Goal: Task Accomplishment & Management: Complete application form

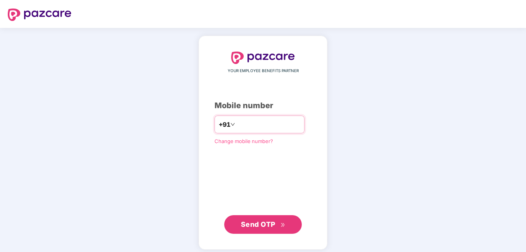
type input "**********"
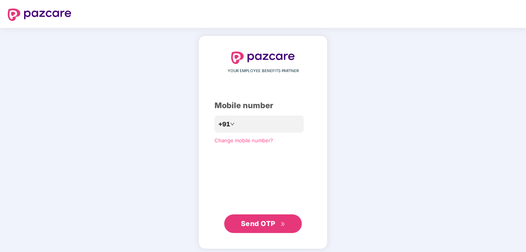
click at [264, 230] on button "Send OTP" at bounding box center [263, 223] width 78 height 19
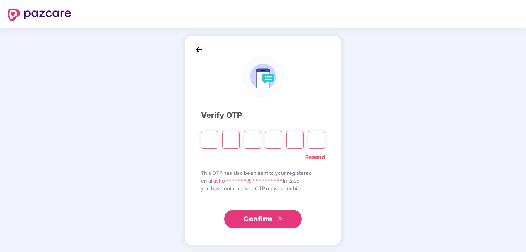
type input "*"
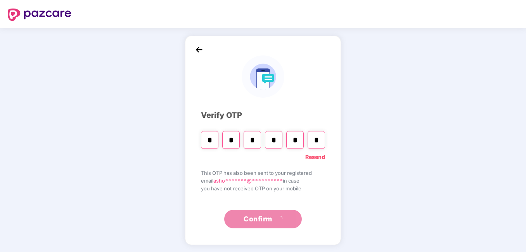
type input "*"
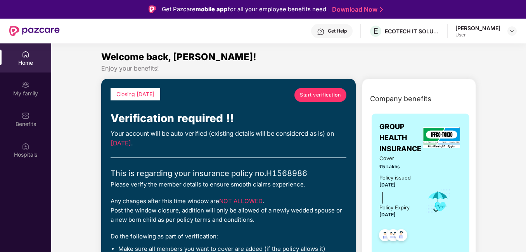
click at [318, 96] on span "Start verification" at bounding box center [320, 94] width 41 height 7
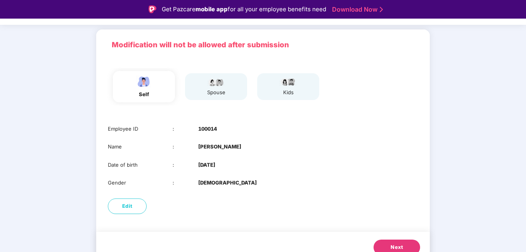
scroll to position [55, 0]
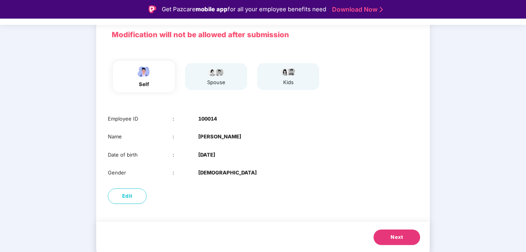
click at [396, 239] on span "Next" at bounding box center [397, 237] width 12 height 8
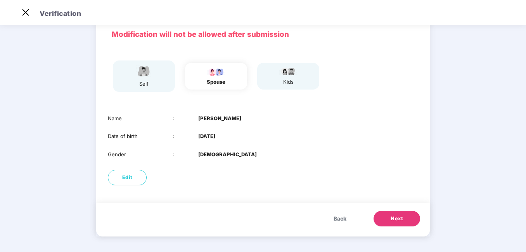
click at [400, 221] on span "Next" at bounding box center [397, 219] width 12 height 8
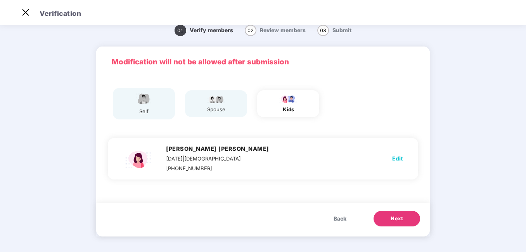
scroll to position [9, 0]
click at [400, 221] on span "Next" at bounding box center [397, 219] width 12 height 8
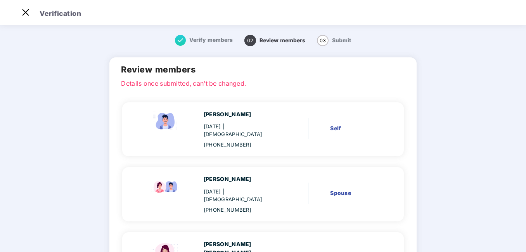
scroll to position [76, 0]
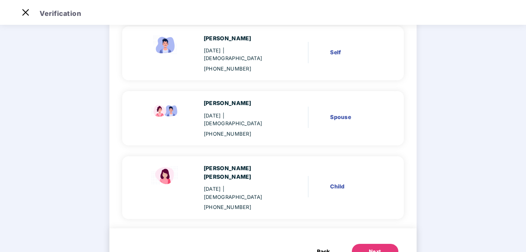
click at [386, 244] on button "Next" at bounding box center [375, 252] width 47 height 16
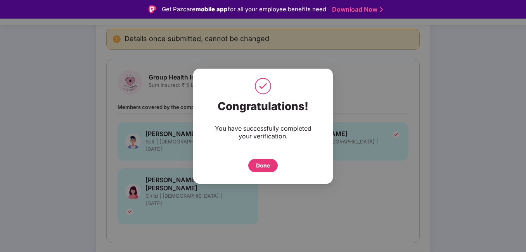
click at [264, 167] on div "Done" at bounding box center [263, 165] width 14 height 9
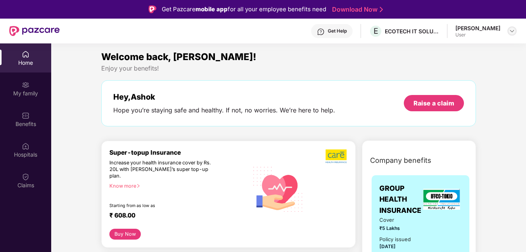
click at [511, 30] on img at bounding box center [512, 31] width 6 height 6
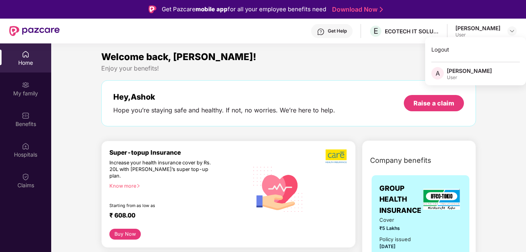
click at [458, 74] on div "[PERSON_NAME]" at bounding box center [469, 70] width 45 height 7
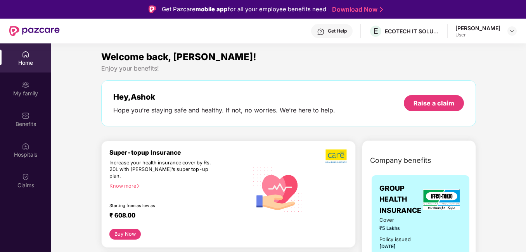
click at [473, 30] on div "[PERSON_NAME]" at bounding box center [477, 27] width 45 height 7
click at [510, 31] on img at bounding box center [512, 31] width 6 height 6
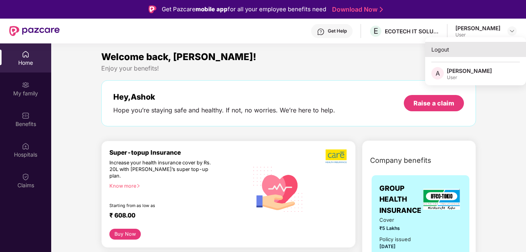
click at [447, 48] on div "Logout" at bounding box center [475, 49] width 101 height 15
